Goal: Communication & Community: Answer question/provide support

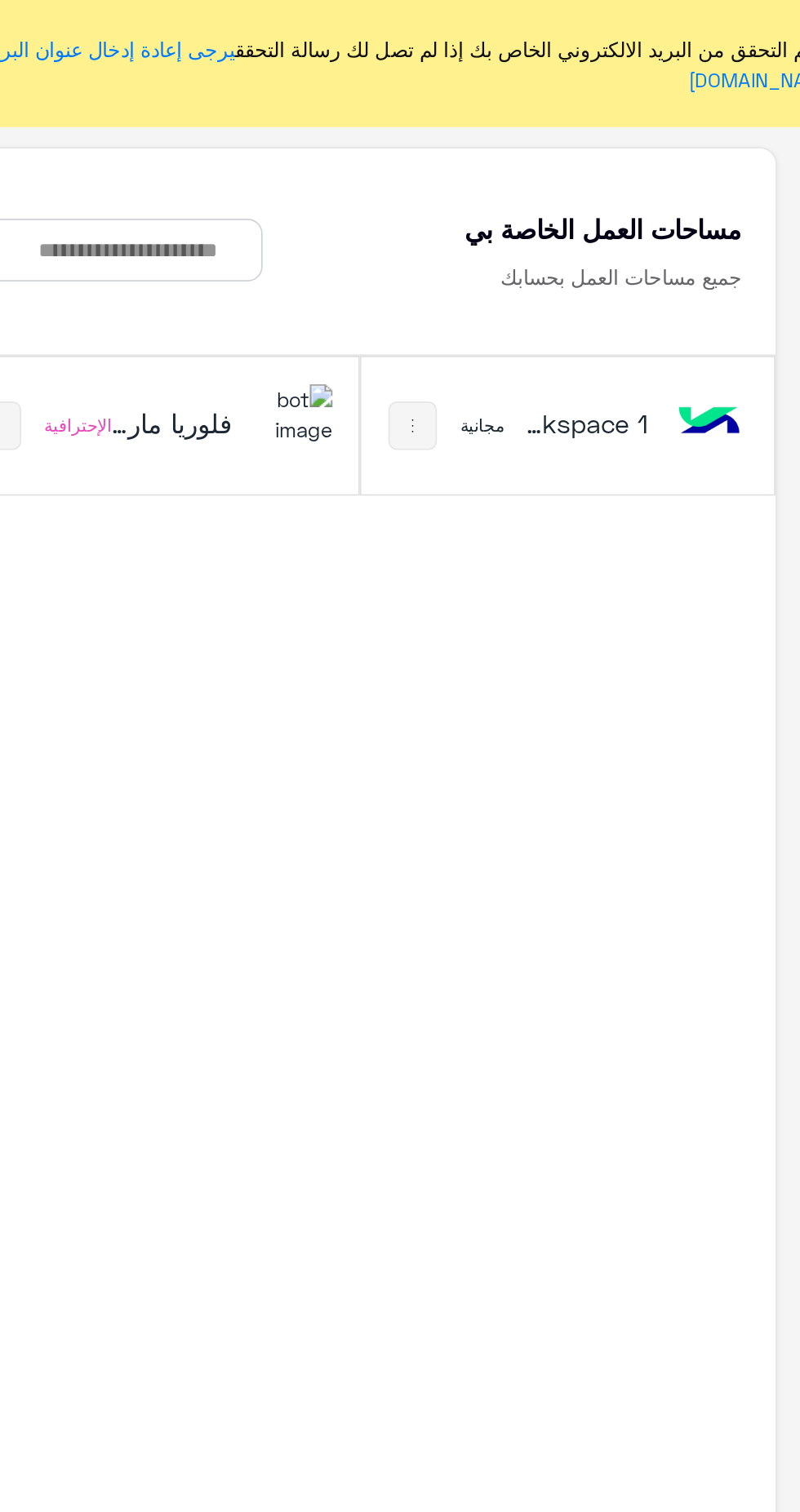
click at [365, 244] on h5 "فلوريا ماركت" at bounding box center [384, 241] width 74 height 19
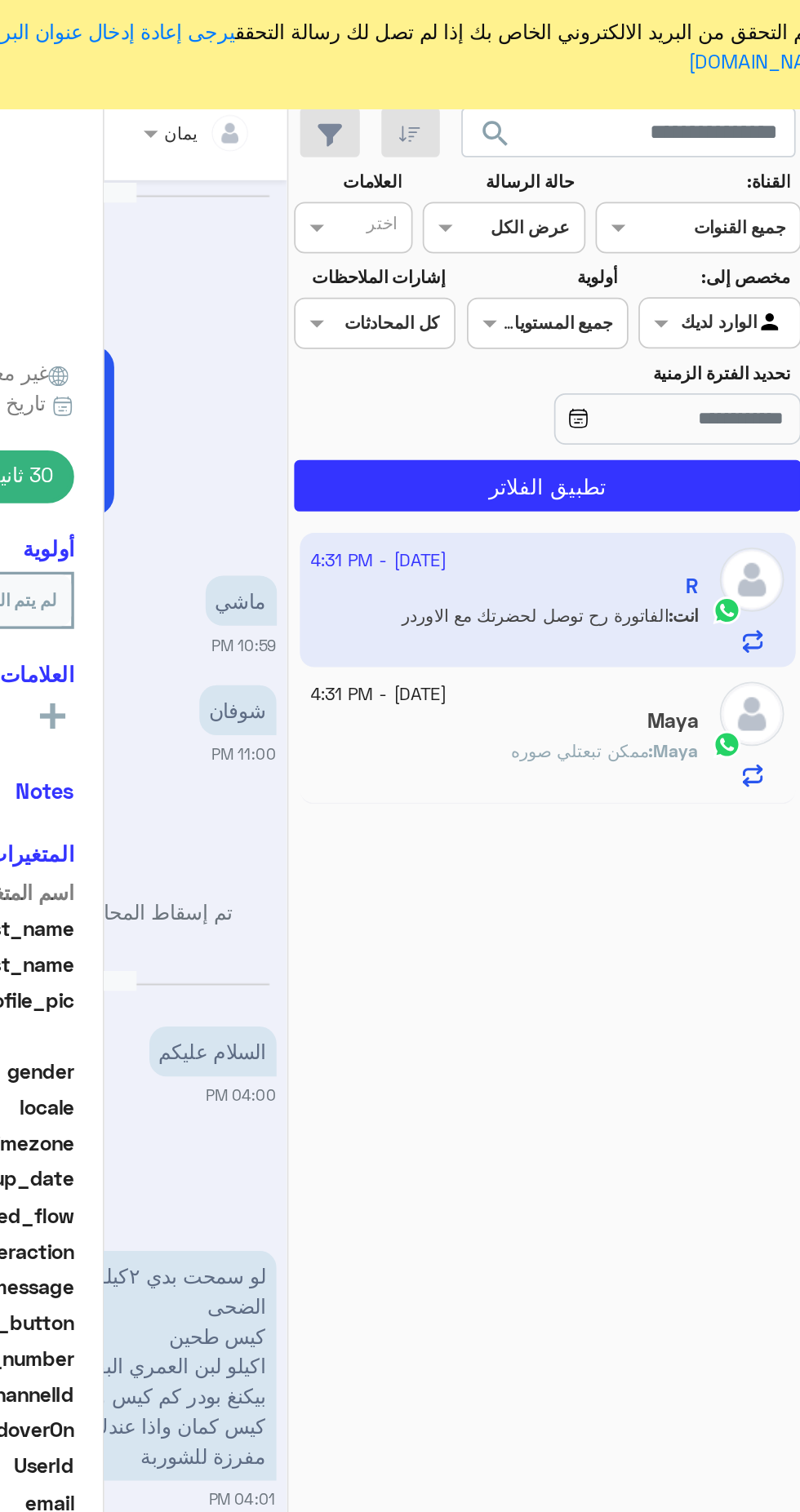
scroll to position [589, 0]
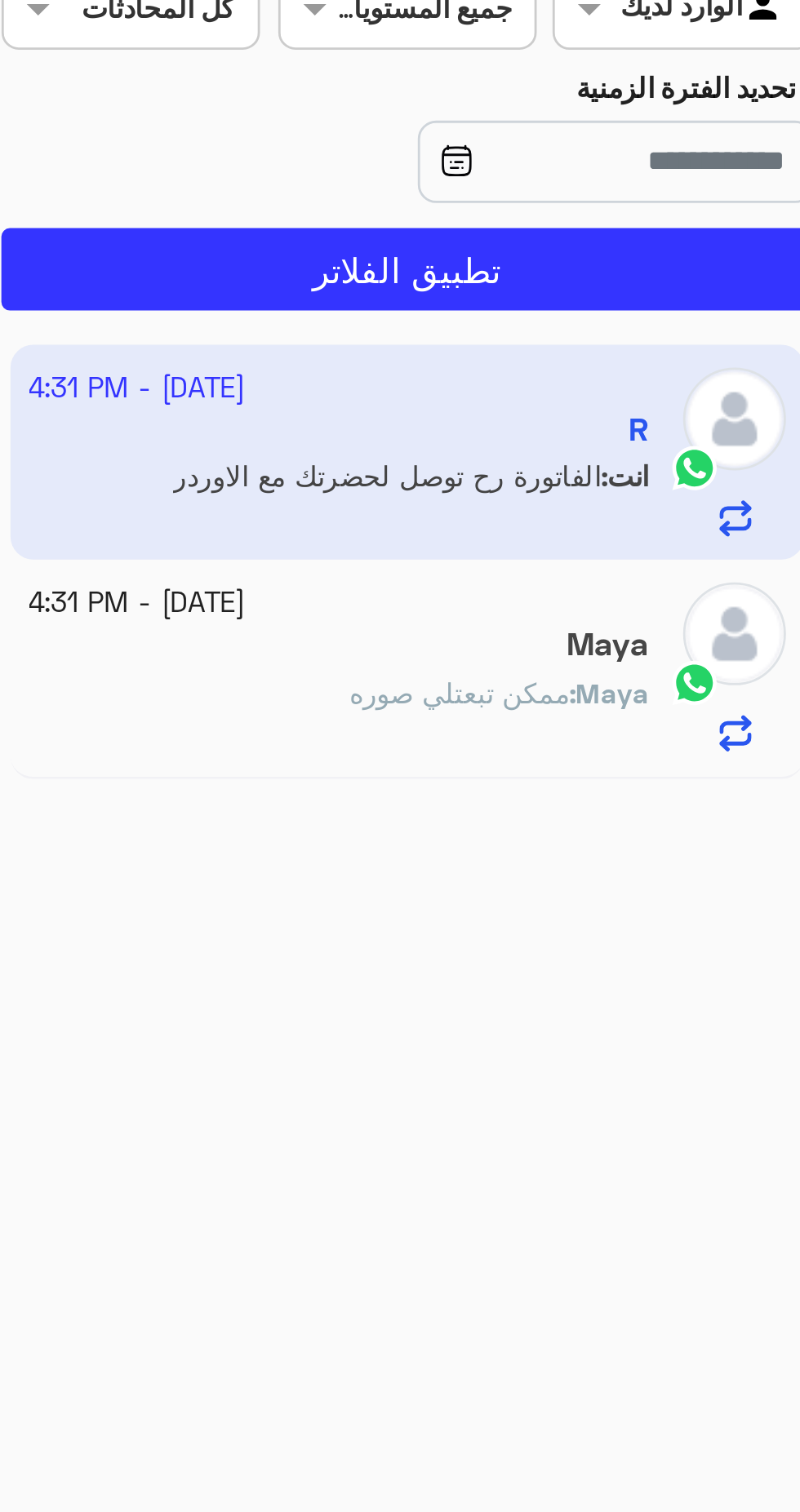
click at [522, 343] on app-inbox-user "[DATE] - 4:31 PM R انت : الفاتورة رح توصل لحضرتك مع الاوردر" at bounding box center [602, 352] width 284 height 77
click at [568, 446] on div "Maya : ممكن تبعتلي صوره" at bounding box center [577, 446] width 222 height 29
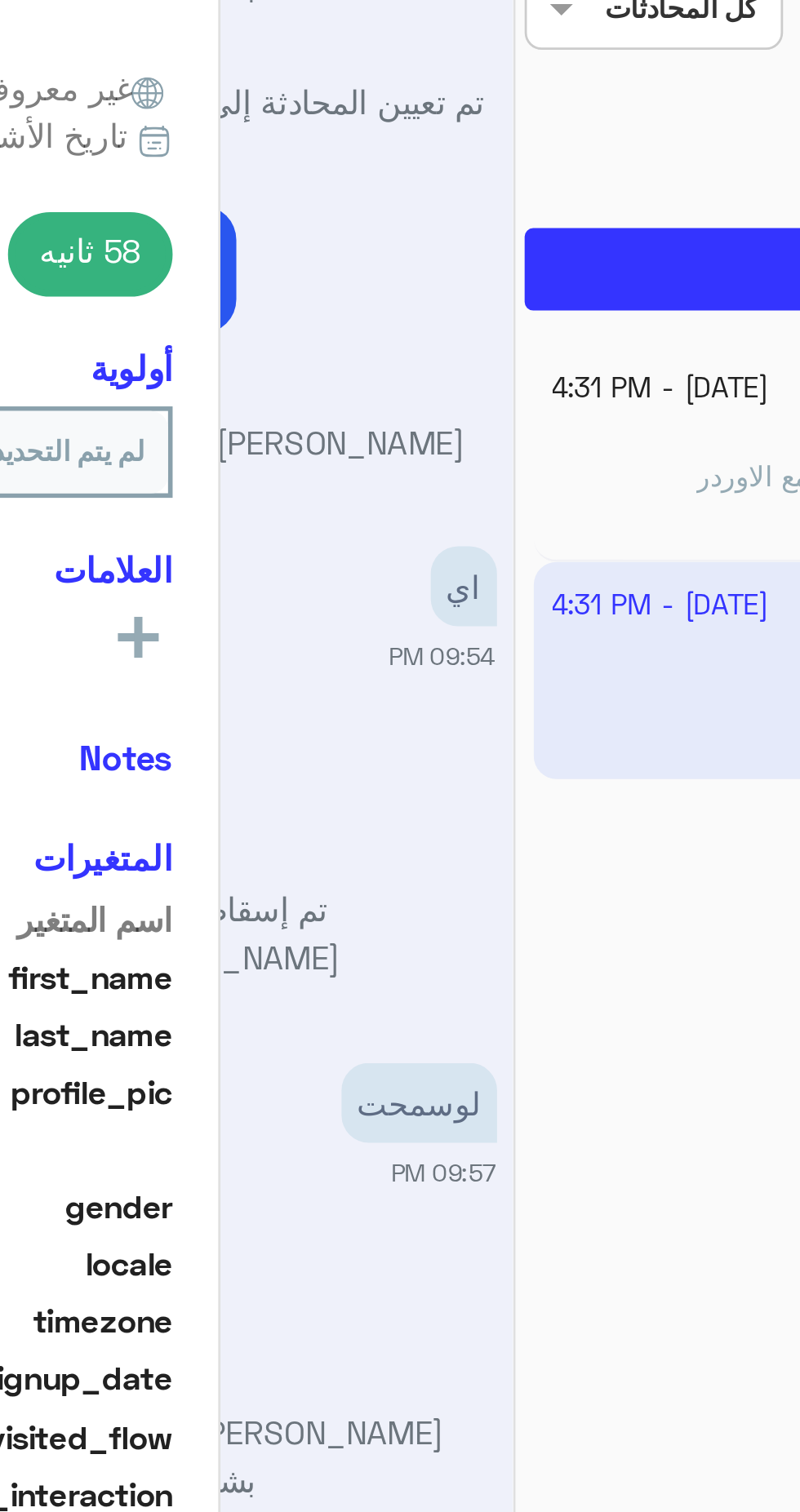
scroll to position [337, 0]
